Goal: Transaction & Acquisition: Book appointment/travel/reservation

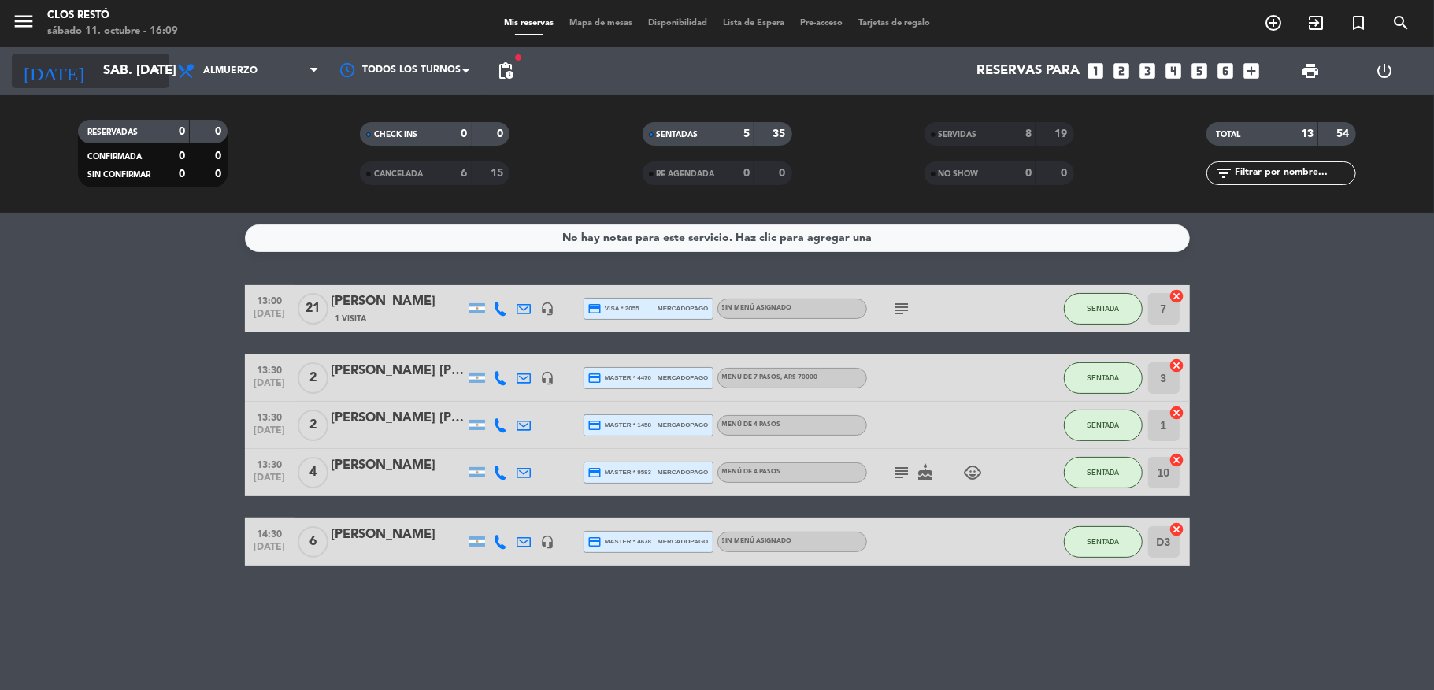
click at [118, 76] on input "sáb. [DATE]" at bounding box center [180, 71] width 170 height 31
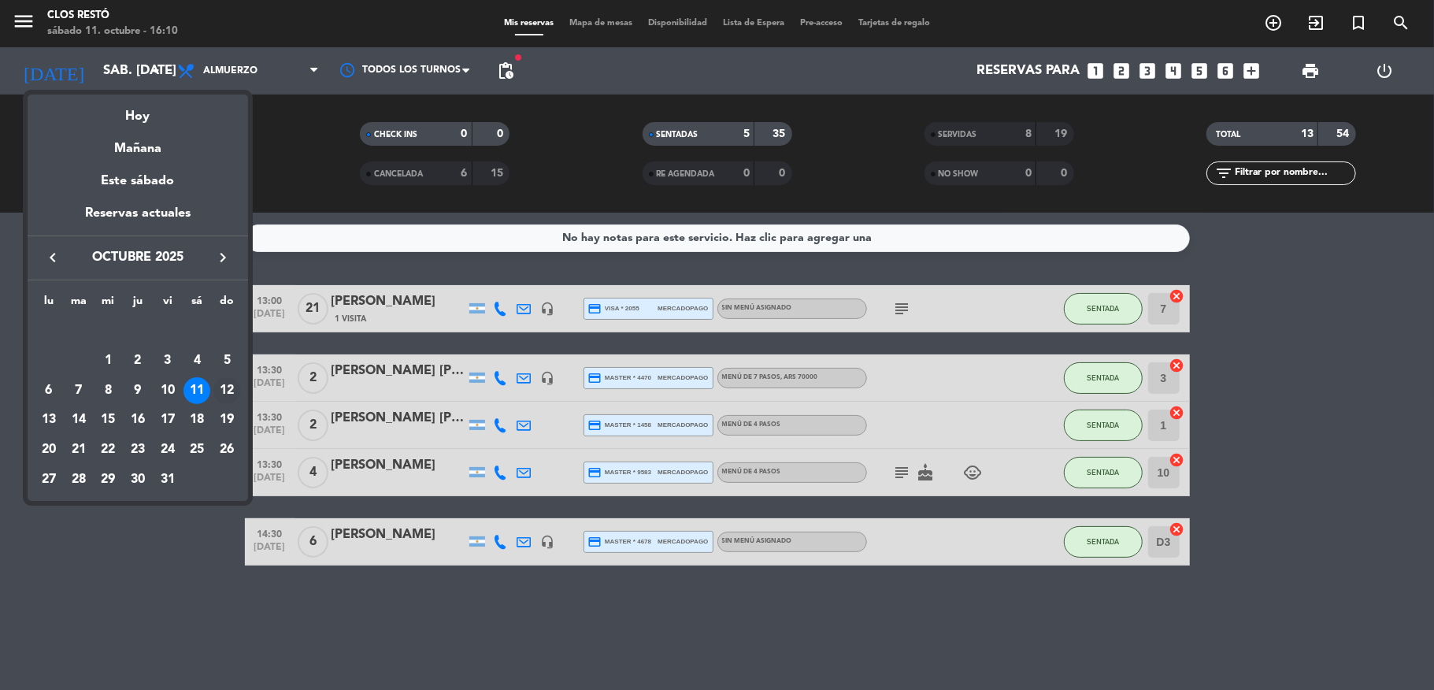
click at [225, 384] on div "12" at bounding box center [226, 390] width 27 height 27
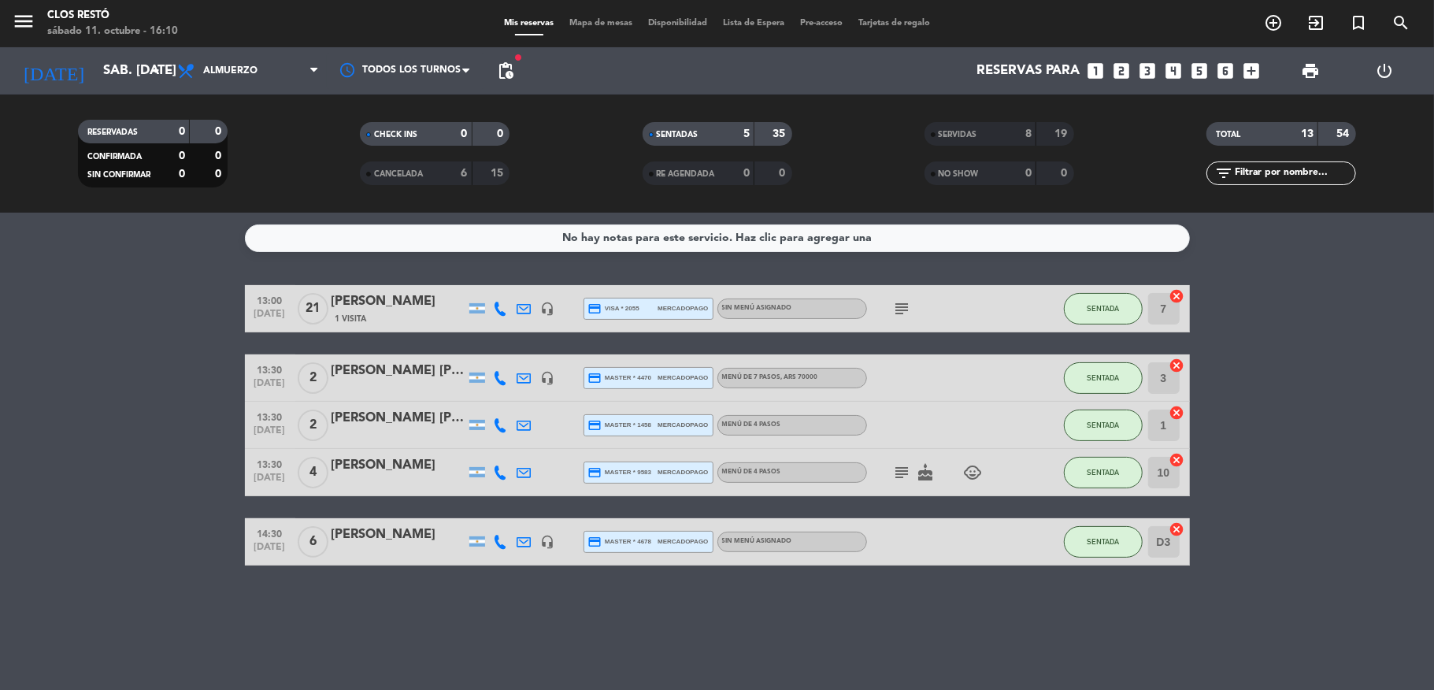
type input "dom. [DATE]"
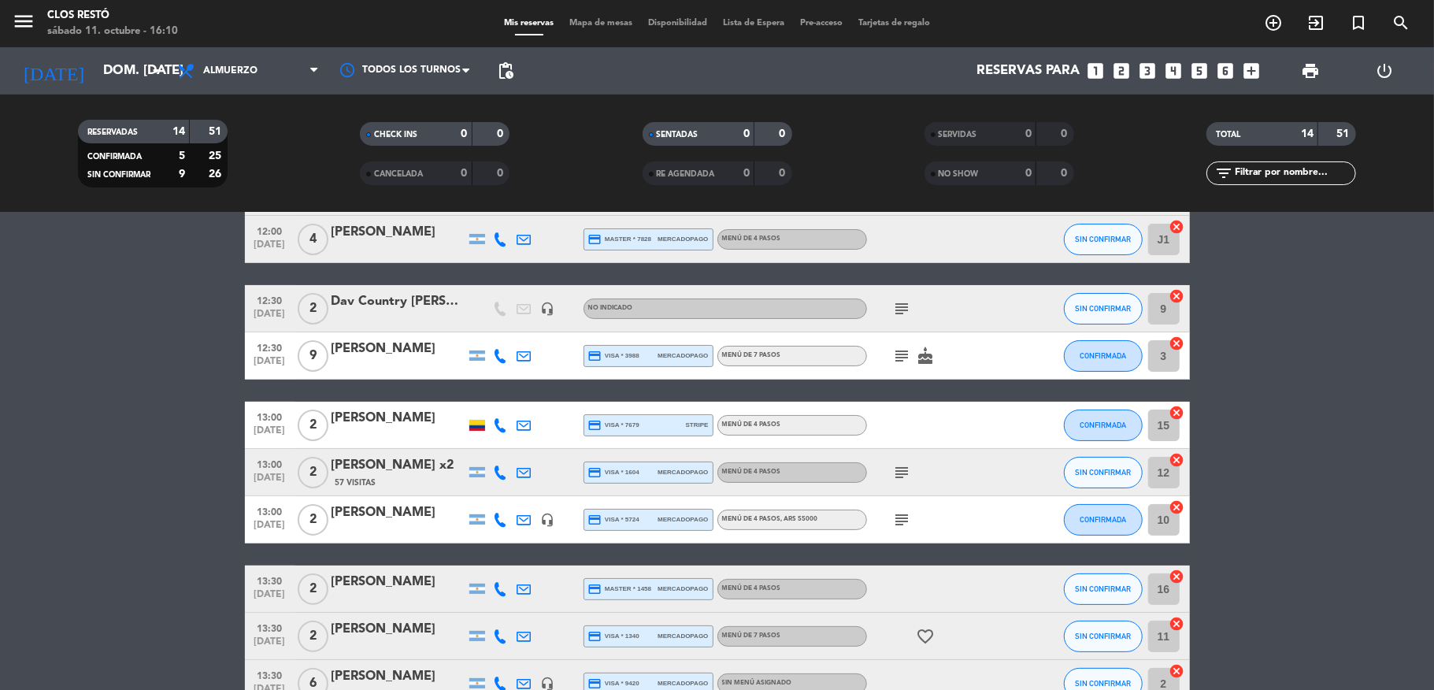
scroll to position [446, 0]
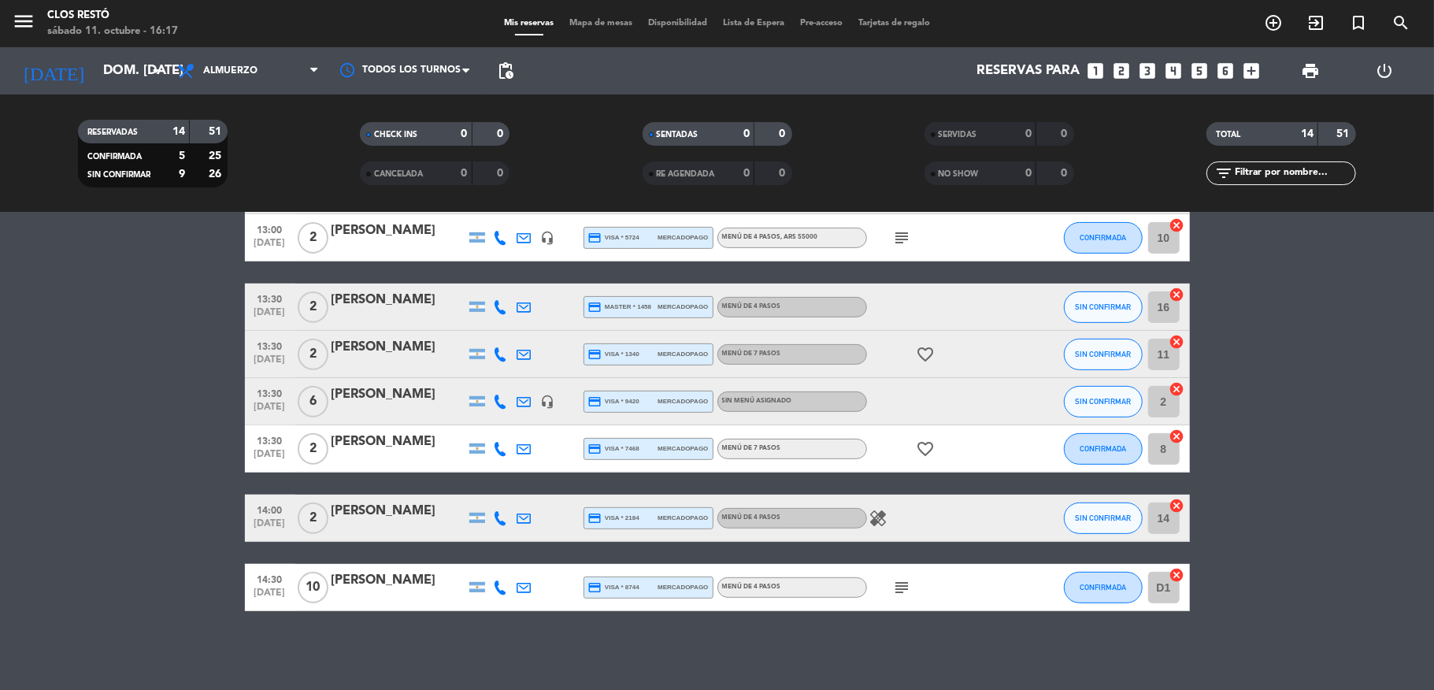
click at [1129, 70] on icon "looks_two" at bounding box center [1122, 71] width 20 height 20
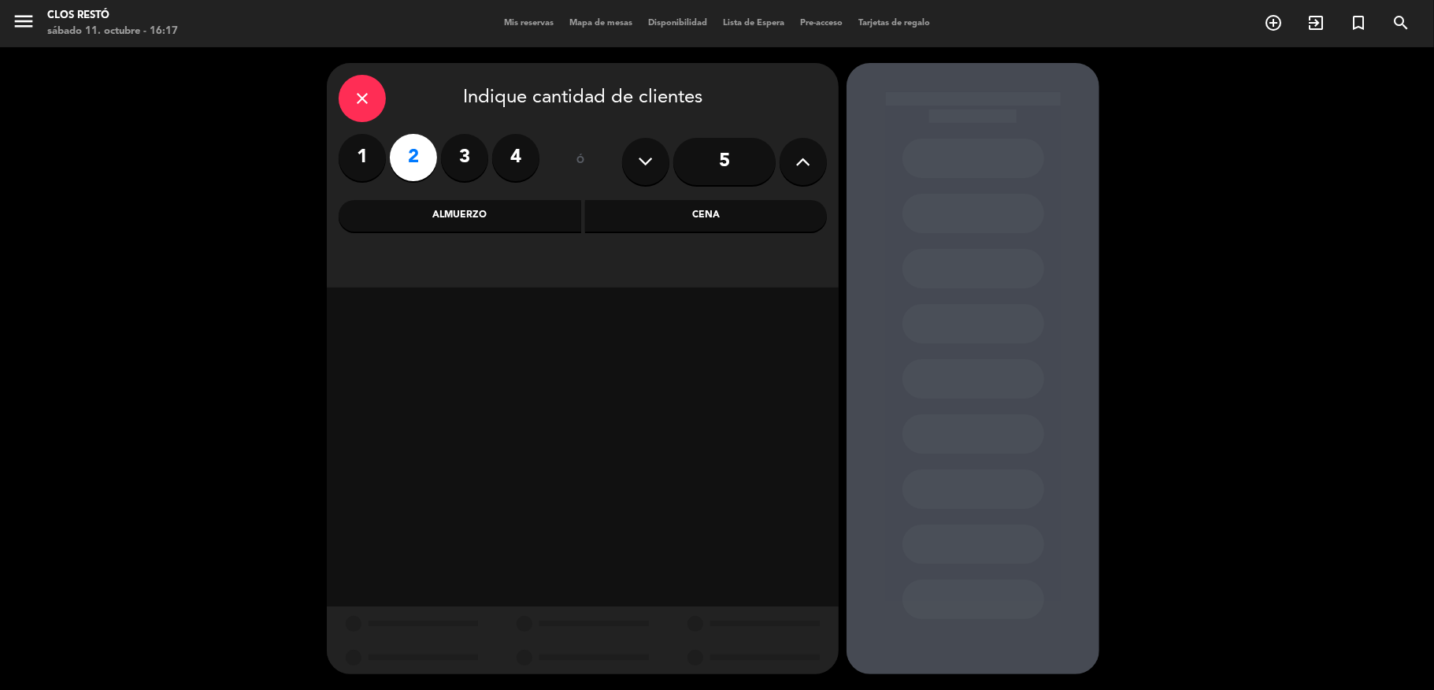
click at [520, 209] on div "Almuerzo" at bounding box center [460, 216] width 243 height 32
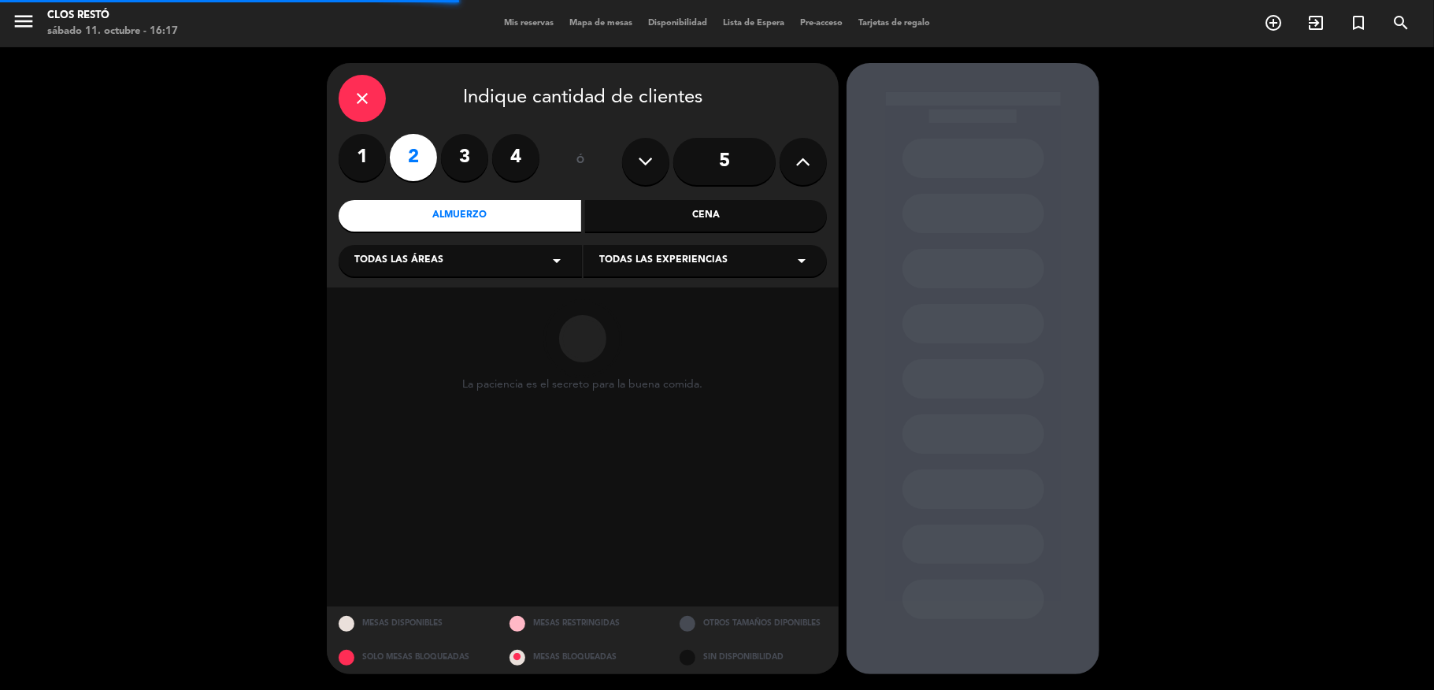
click at [652, 249] on div "Todas las experiencias arrow_drop_down" at bounding box center [705, 261] width 243 height 32
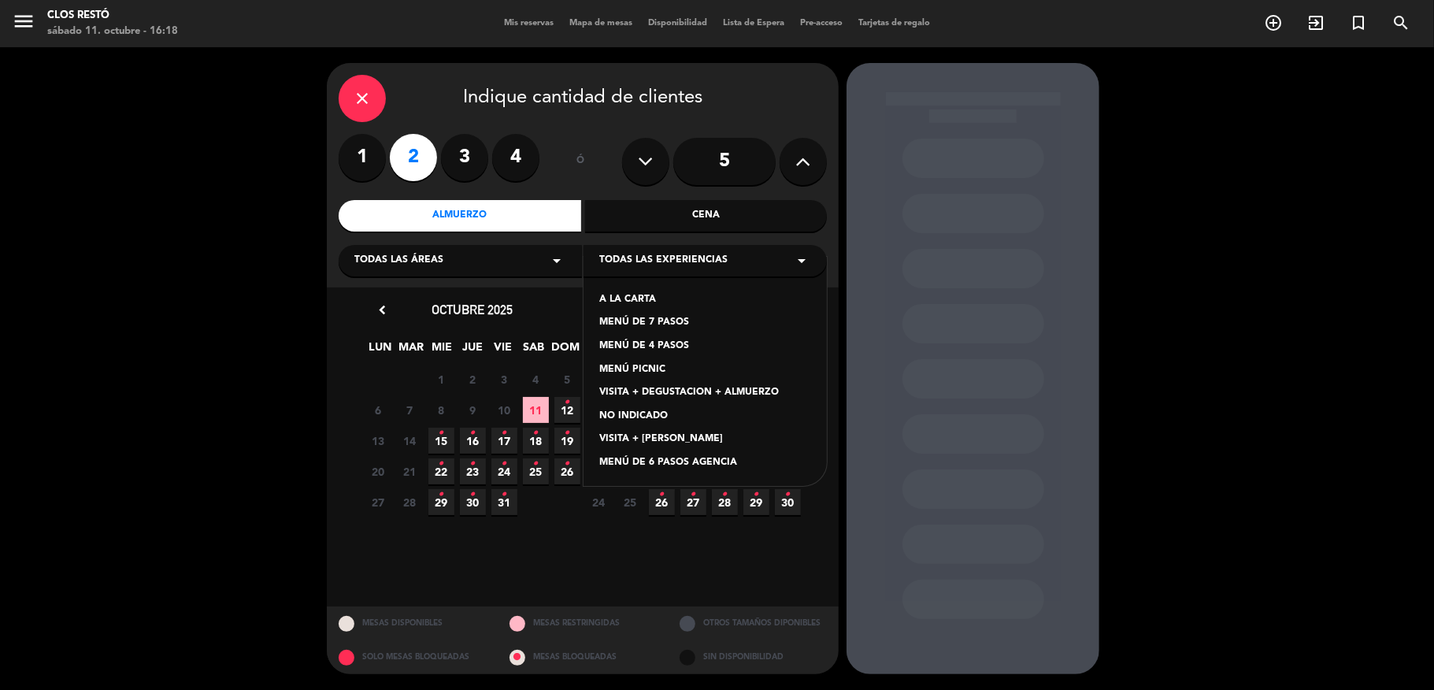
click at [652, 345] on div "MENÚ DE 4 PASOS" at bounding box center [705, 347] width 212 height 16
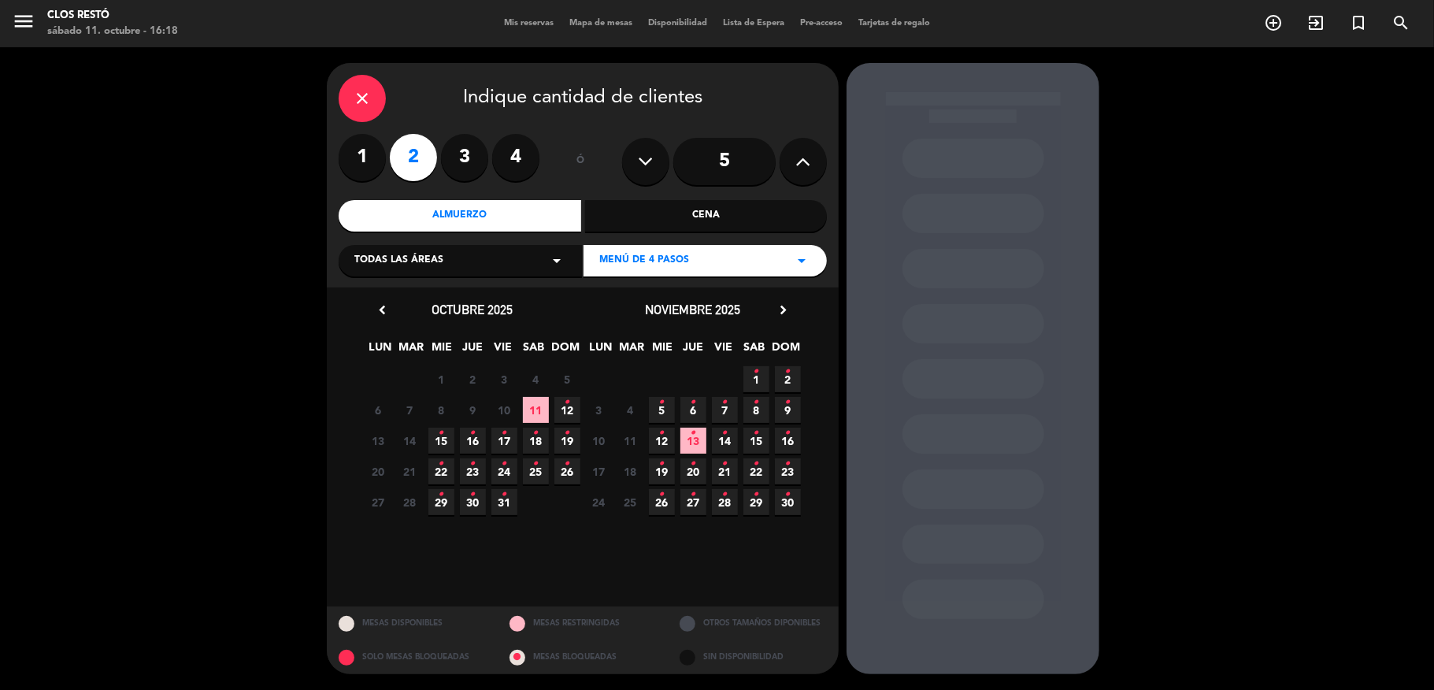
click at [568, 407] on icon "•" at bounding box center [568, 402] width 6 height 25
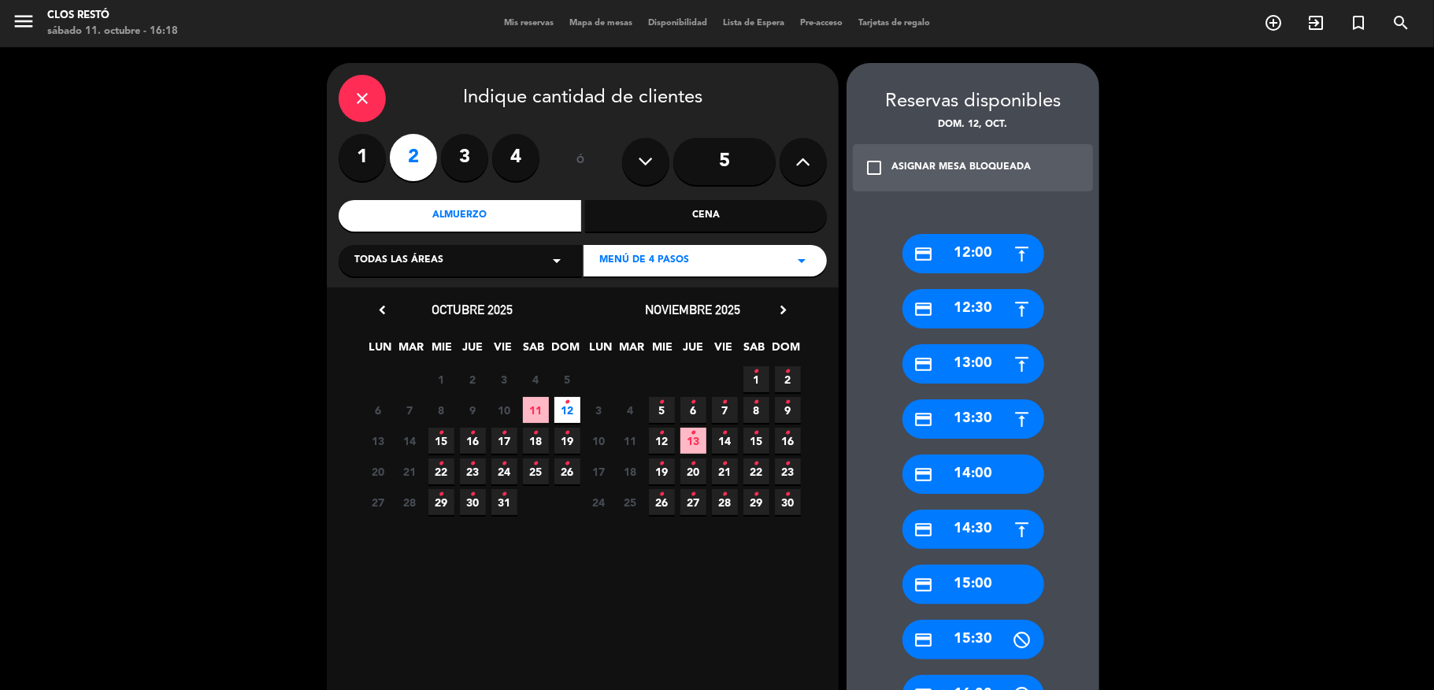
click at [955, 257] on div "credit_card 12:00" at bounding box center [974, 253] width 142 height 39
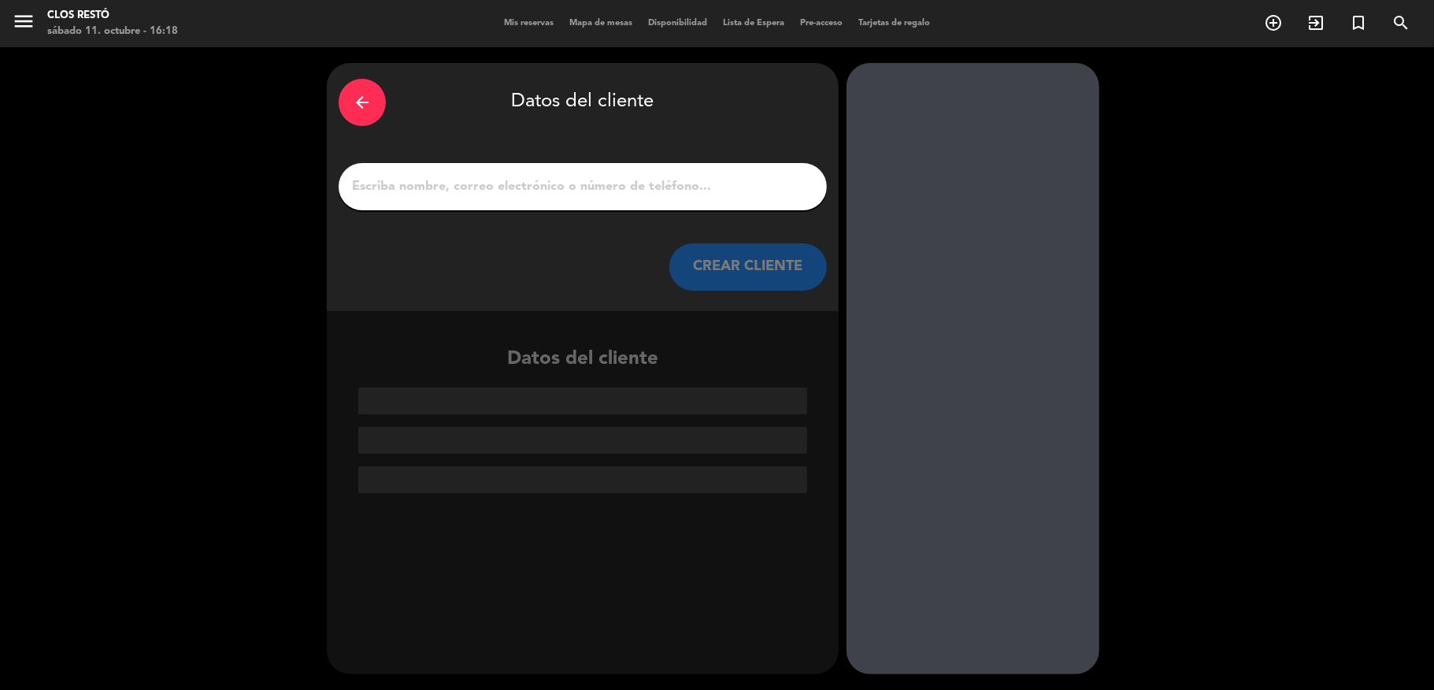
click at [621, 187] on input "1" at bounding box center [582, 187] width 465 height 22
paste input "[PERSON_NAME]"
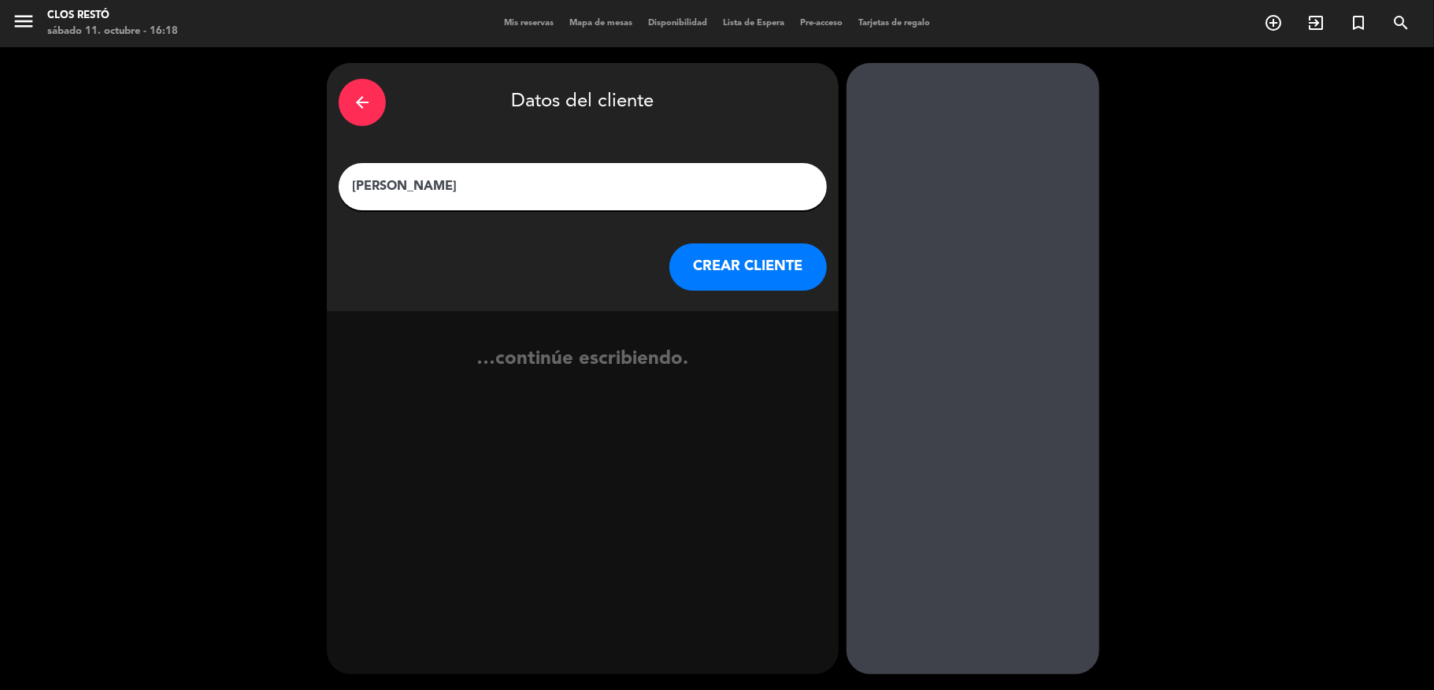
type input "[PERSON_NAME]"
click at [747, 260] on button "CREAR CLIENTE" at bounding box center [748, 266] width 158 height 47
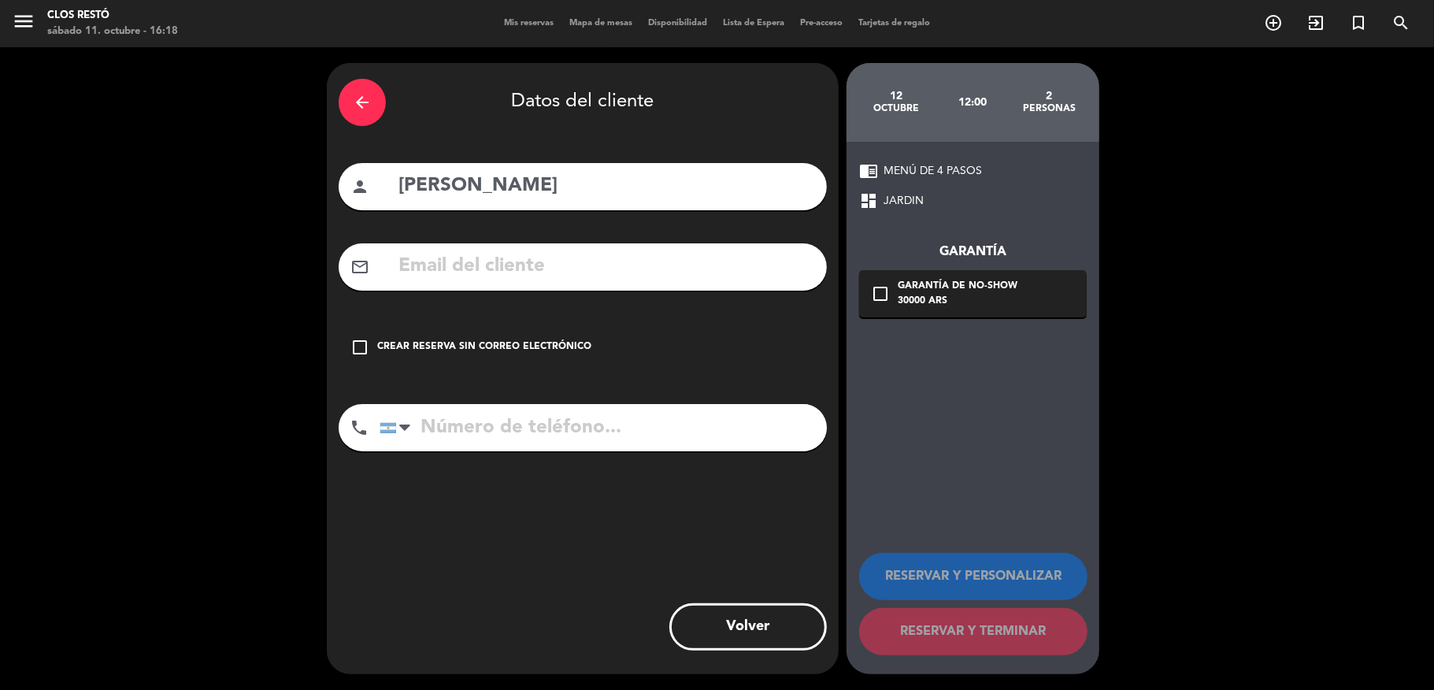
click at [552, 274] on input "text" at bounding box center [606, 266] width 418 height 32
click at [559, 397] on div "arrow_back Datos del cliente person [PERSON_NAME] mail_outline check_box_outlin…" at bounding box center [583, 368] width 512 height 611
click at [562, 430] on input "tel" at bounding box center [603, 427] width 447 height 47
paste input "[PHONE_NUMBER]"
type input "[PHONE_NUMBER]"
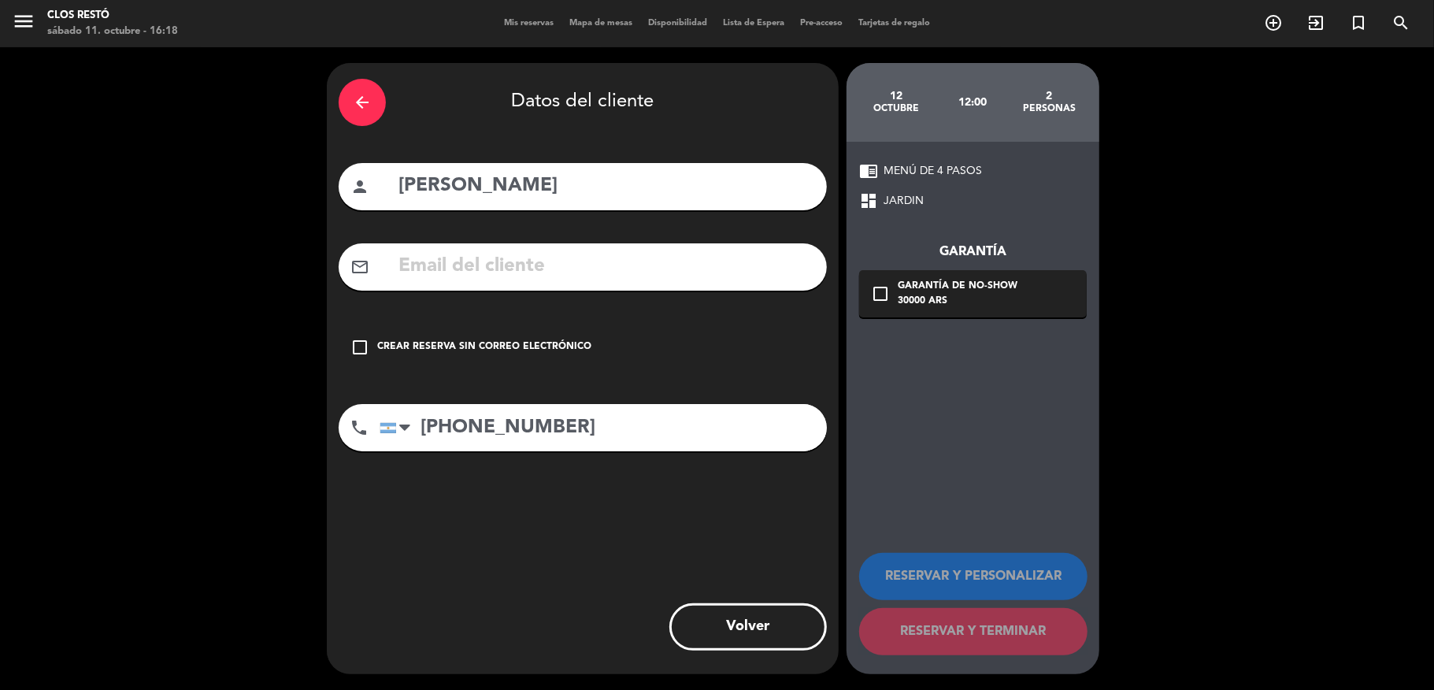
click at [972, 285] on div "Garantía de no-show" at bounding box center [958, 287] width 120 height 16
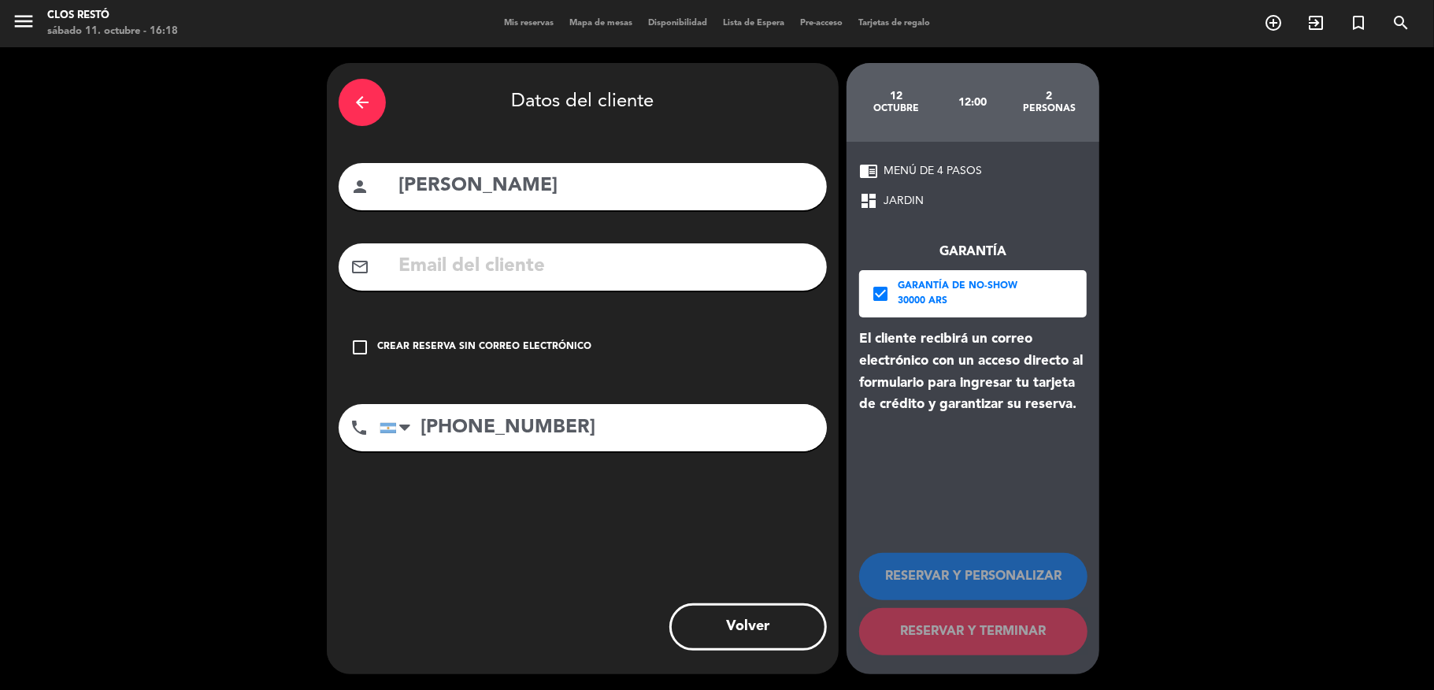
drag, startPoint x: 586, startPoint y: 284, endPoint x: 590, endPoint y: 266, distance: 17.8
click at [586, 280] on div "mail_outline" at bounding box center [583, 266] width 488 height 47
click at [590, 266] on input "text" at bounding box center [606, 266] width 418 height 32
paste input "[EMAIL_ADDRESS][DOMAIN_NAME]"
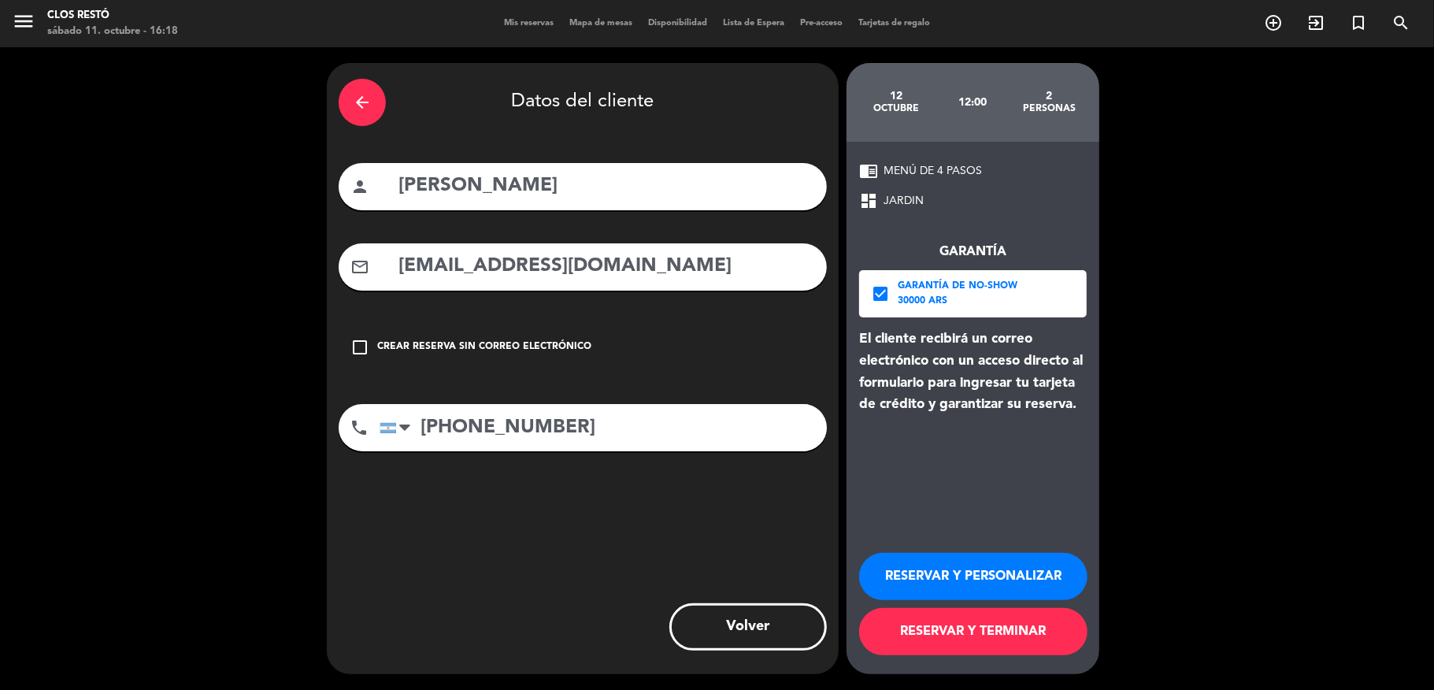
type input "[EMAIL_ADDRESS][DOMAIN_NAME]"
click at [630, 181] on input "[PERSON_NAME]" at bounding box center [606, 186] width 418 height 32
type input "[PERSON_NAME]-mr [PERSON_NAME]"
click at [962, 565] on button "RESERVAR Y PERSONALIZAR" at bounding box center [973, 576] width 228 height 47
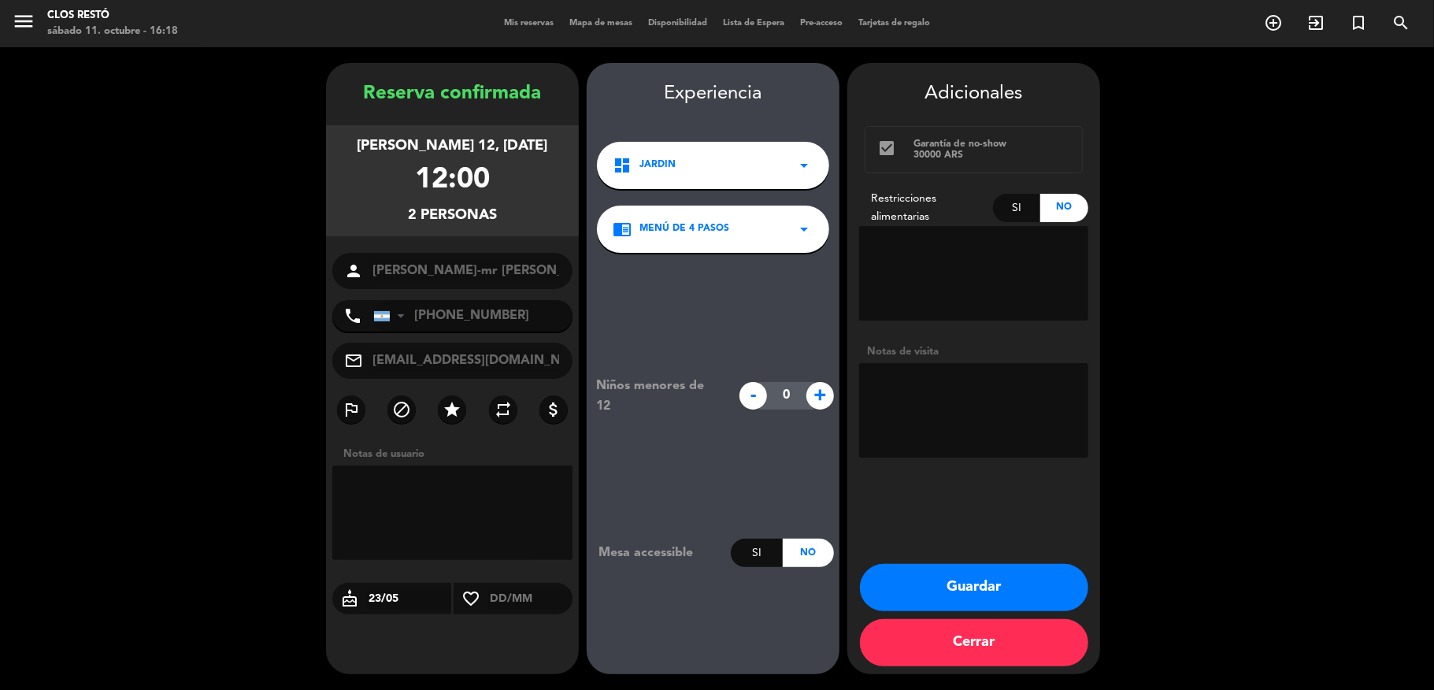
click at [990, 574] on button "Guardar" at bounding box center [974, 587] width 228 height 47
